Goal: Register for event/course

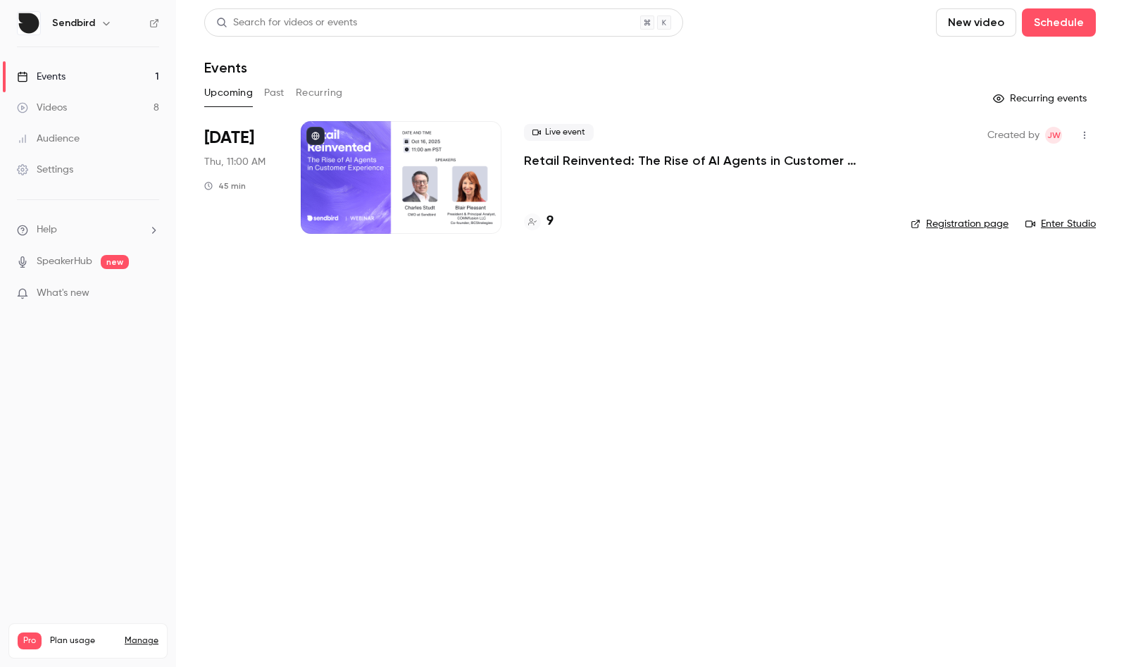
click at [952, 227] on link "Registration page" at bounding box center [960, 224] width 98 height 14
click at [1067, 226] on link "Enter Studio" at bounding box center [1060, 224] width 70 height 14
click at [559, 156] on p "Retail Reinvented: The Rise of AI Agents in Customer Experience" at bounding box center [706, 160] width 364 height 17
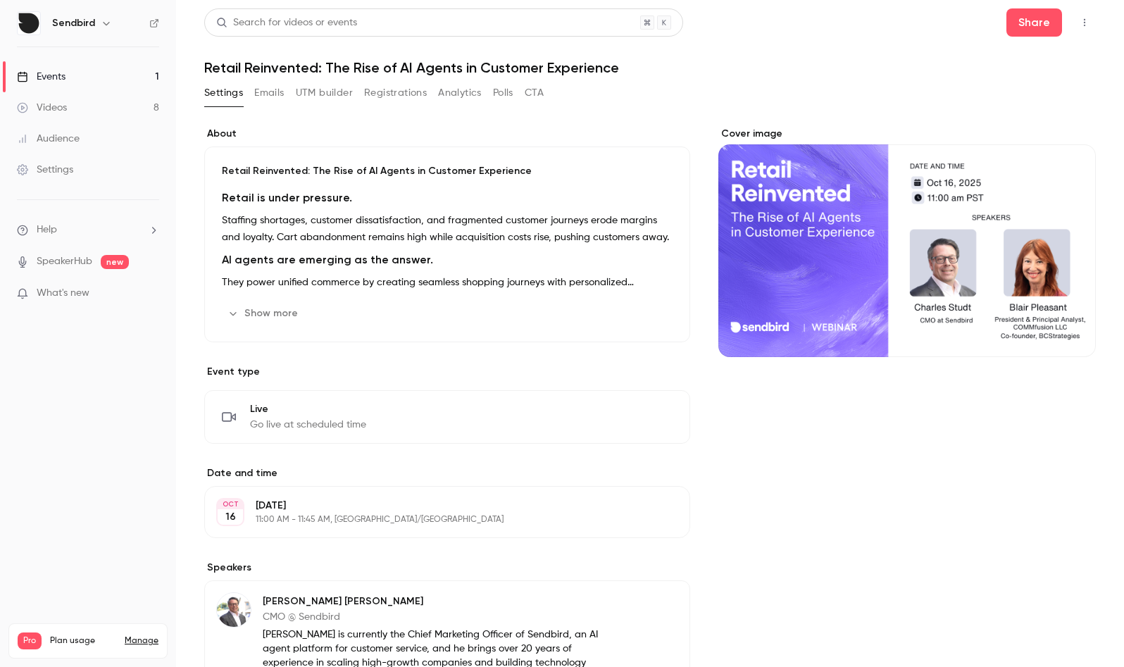
click at [274, 96] on button "Emails" at bounding box center [269, 93] width 30 height 23
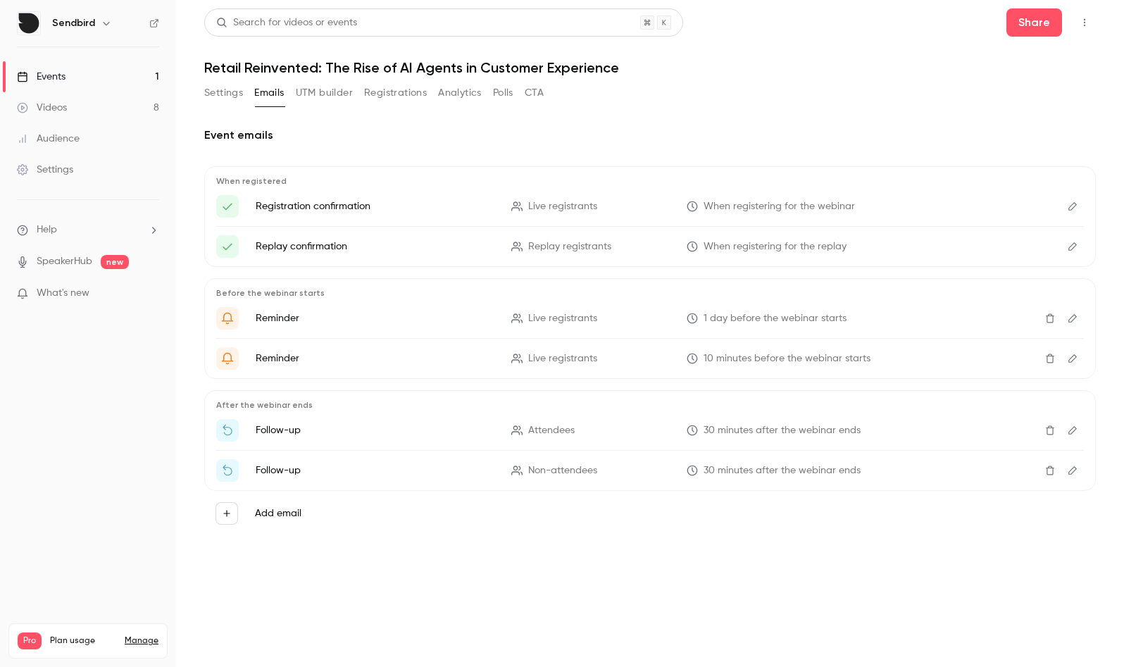
click at [410, 96] on button "Registrations" at bounding box center [395, 93] width 63 height 23
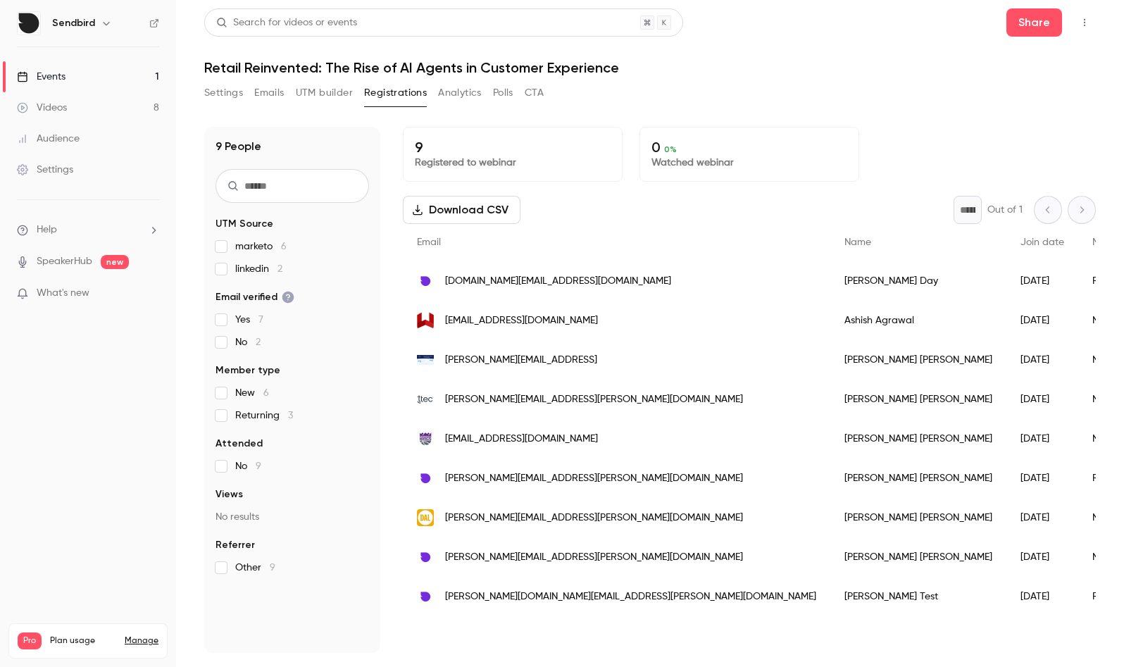
click at [694, 70] on h1 "Retail Reinvented: The Rise of AI Agents in Customer Experience" at bounding box center [650, 67] width 892 height 17
